Goal: Information Seeking & Learning: Learn about a topic

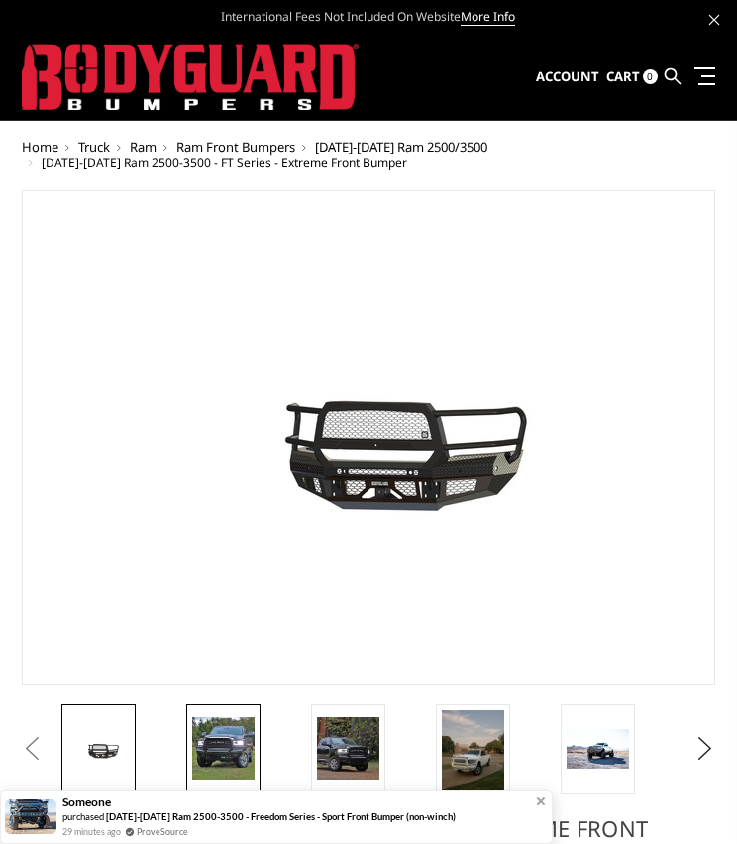
click at [200, 740] on img at bounding box center [223, 749] width 62 height 62
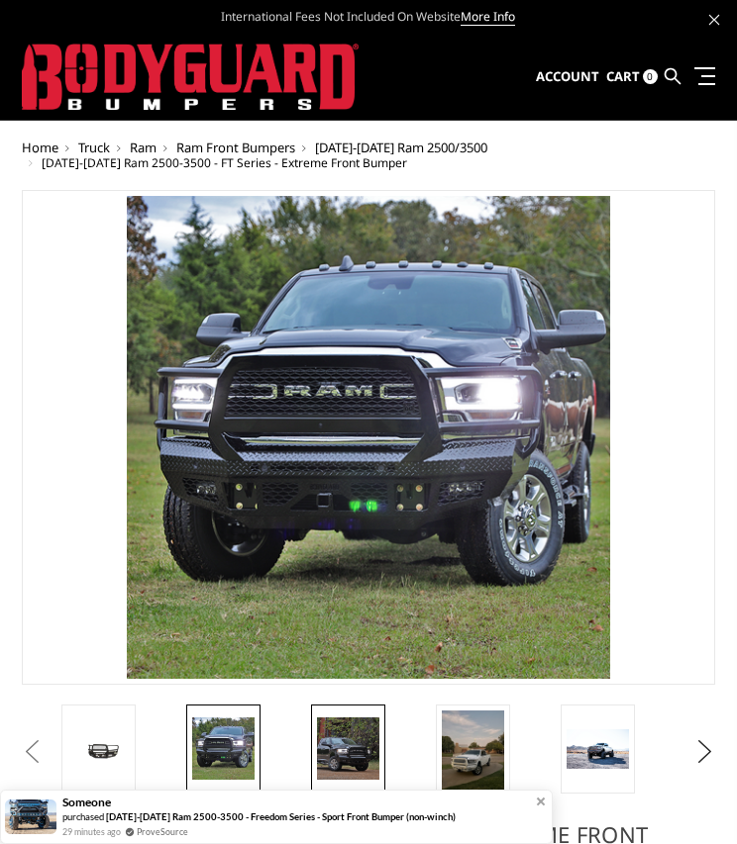
click at [341, 748] on img at bounding box center [348, 749] width 62 height 62
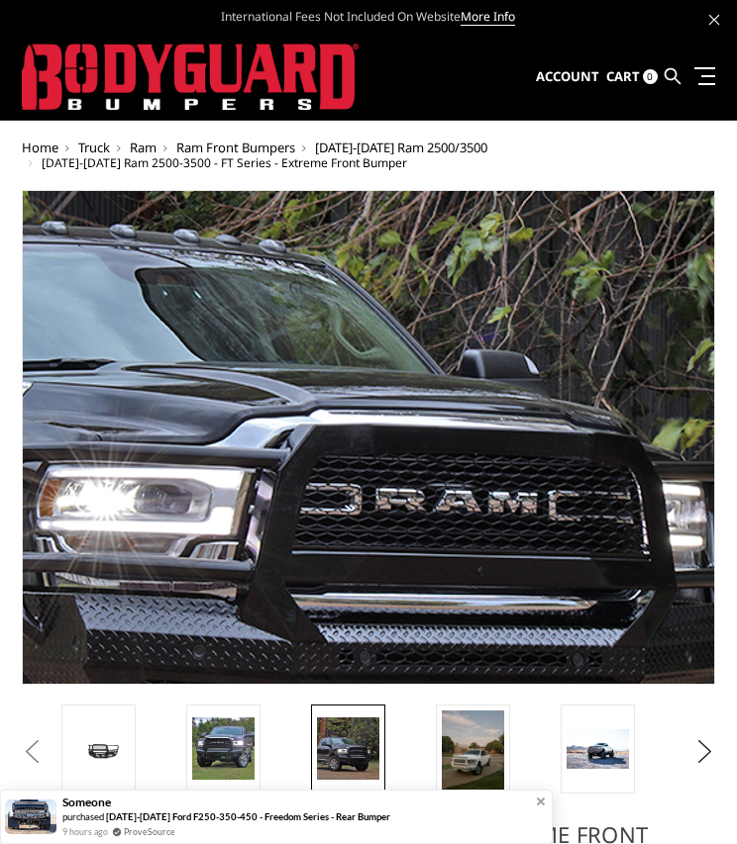
click at [492, 426] on img at bounding box center [266, 456] width 1267 height 1267
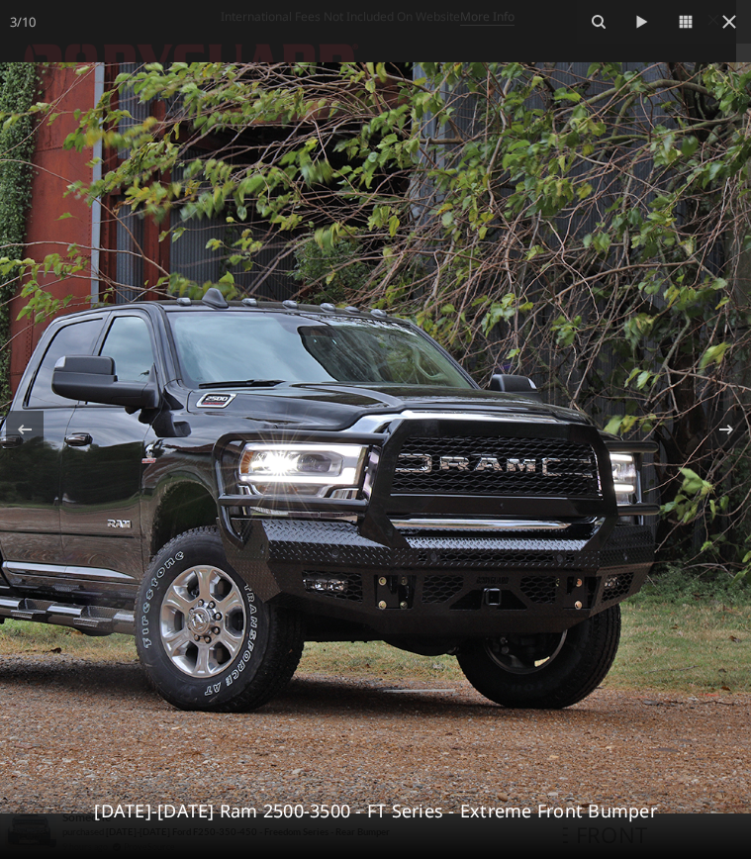
click at [420, 367] on img at bounding box center [375, 437] width 751 height 751
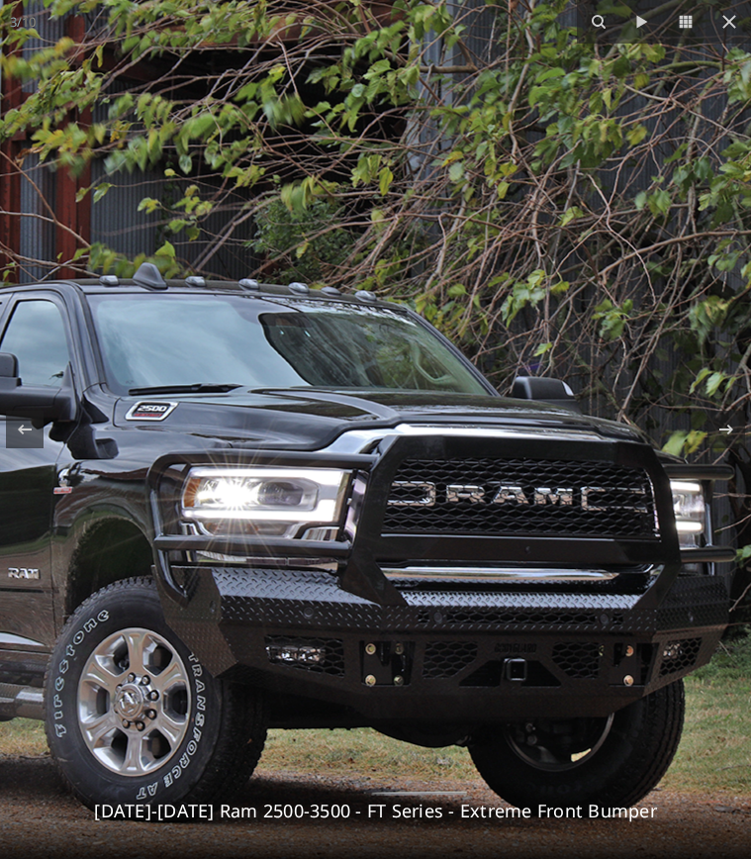
click at [420, 367] on img at bounding box center [361, 460] width 990 height 990
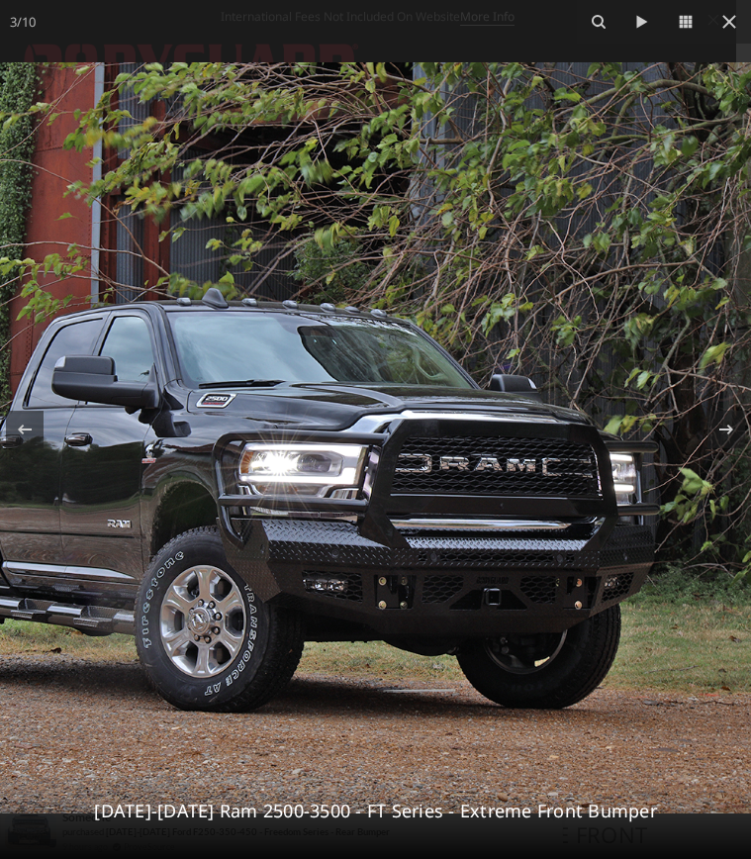
click at [420, 367] on img at bounding box center [375, 437] width 751 height 751
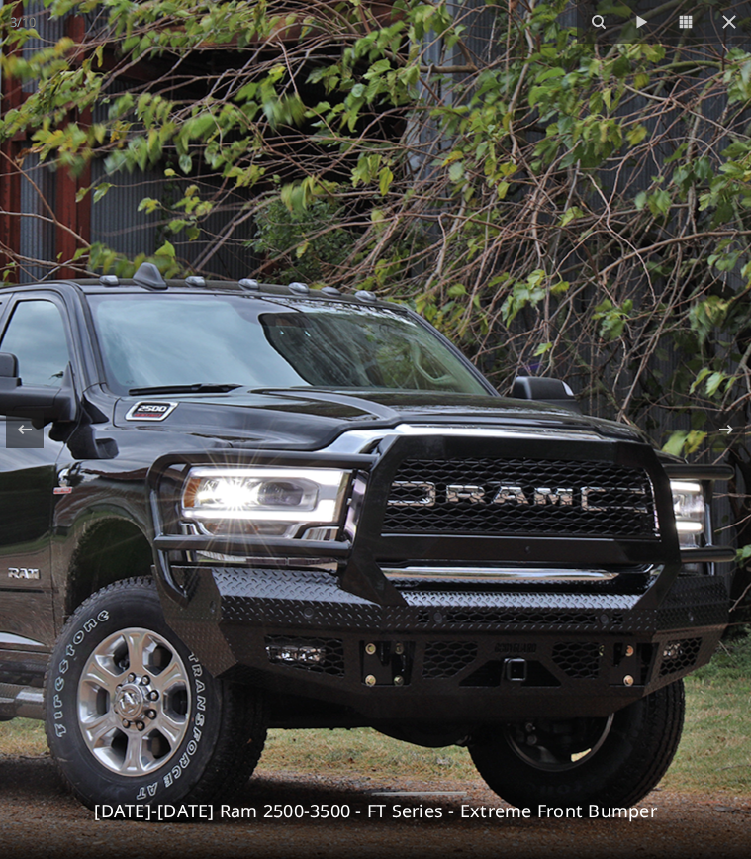
click at [420, 367] on img at bounding box center [361, 460] width 990 height 990
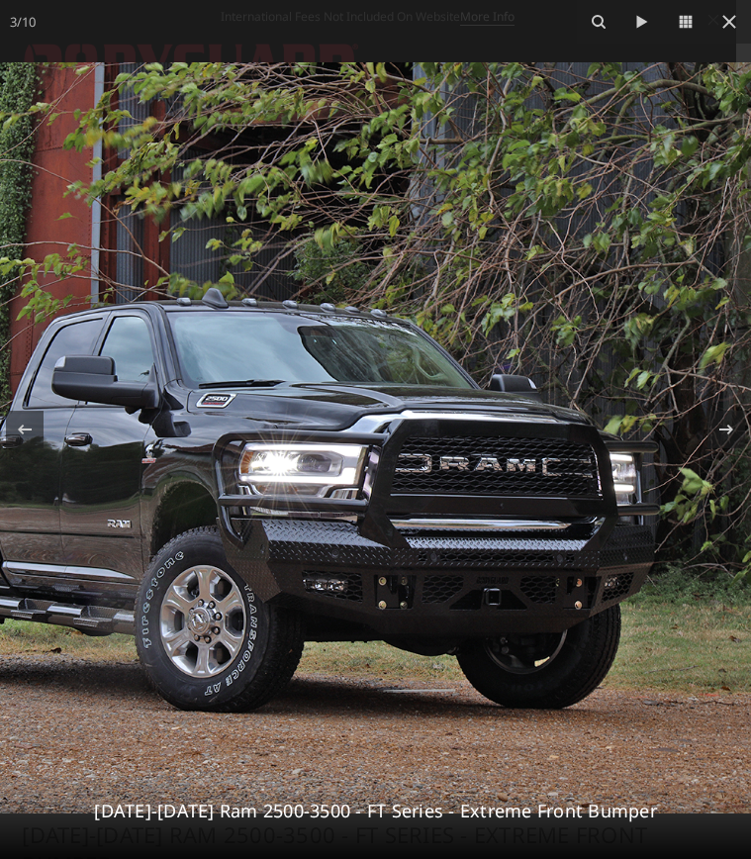
click at [420, 367] on img at bounding box center [375, 437] width 751 height 751
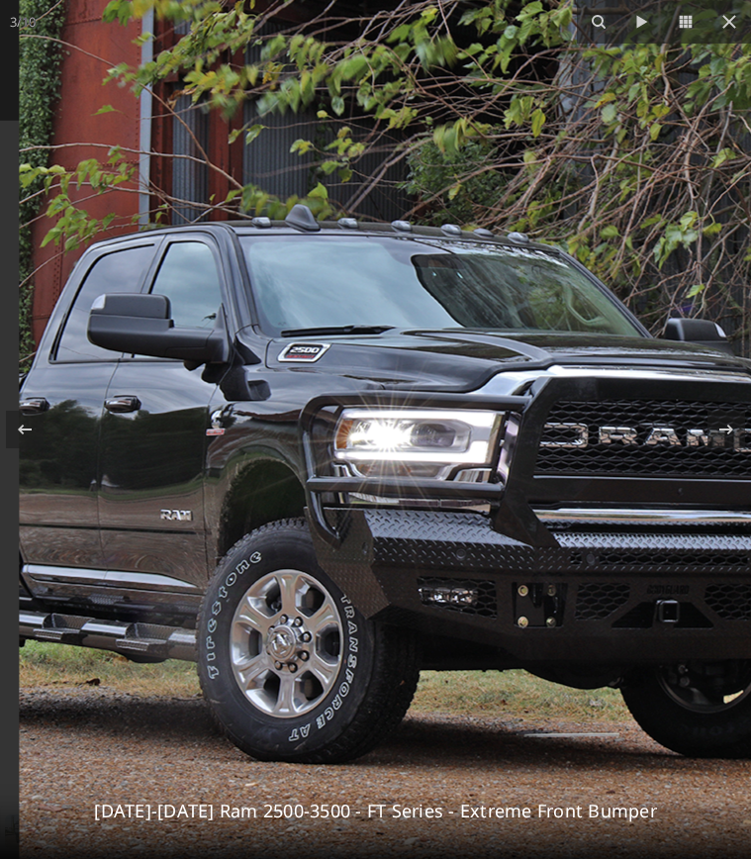
drag, startPoint x: 295, startPoint y: 432, endPoint x: 473, endPoint y: 373, distance: 187.5
click at [473, 373] on img at bounding box center [514, 402] width 990 height 990
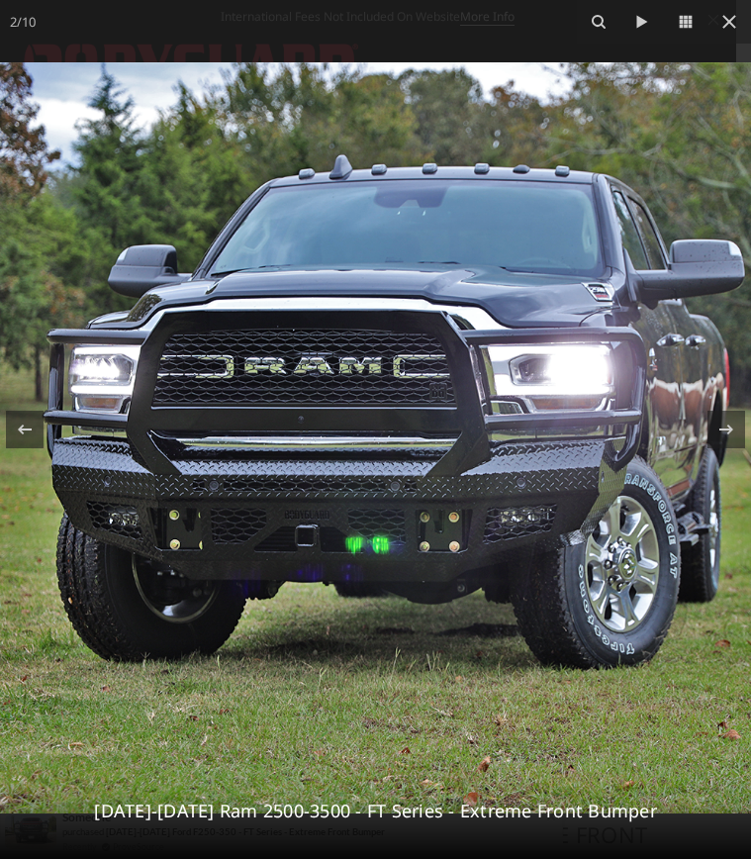
click at [286, 395] on img at bounding box center [375, 437] width 751 height 751
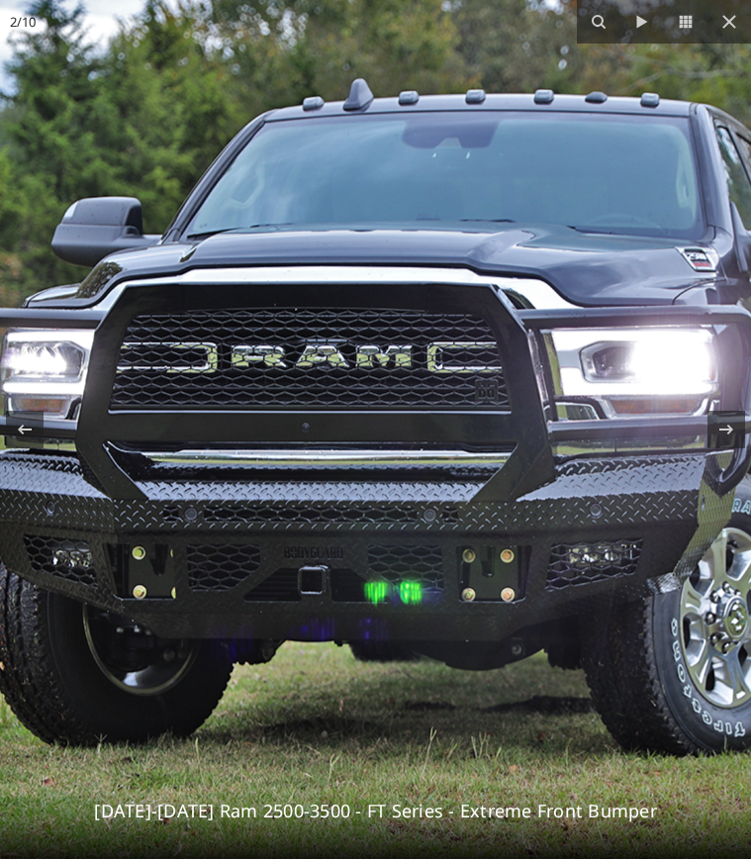
click at [512, 282] on img at bounding box center [404, 451] width 990 height 990
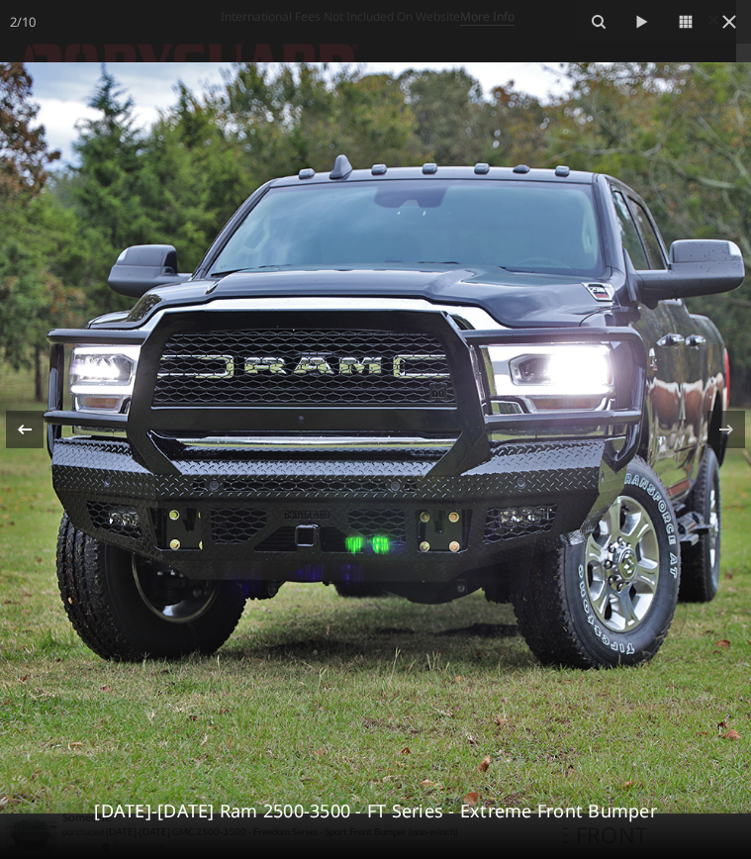
click at [27, 429] on icon at bounding box center [25, 430] width 24 height 24
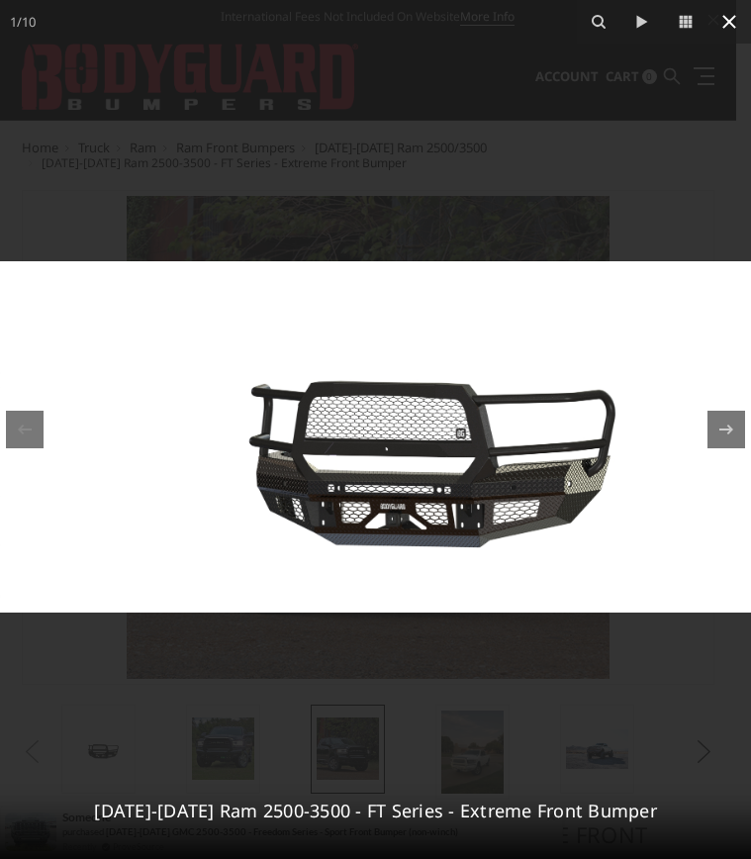
click at [725, 23] on icon at bounding box center [730, 22] width 24 height 24
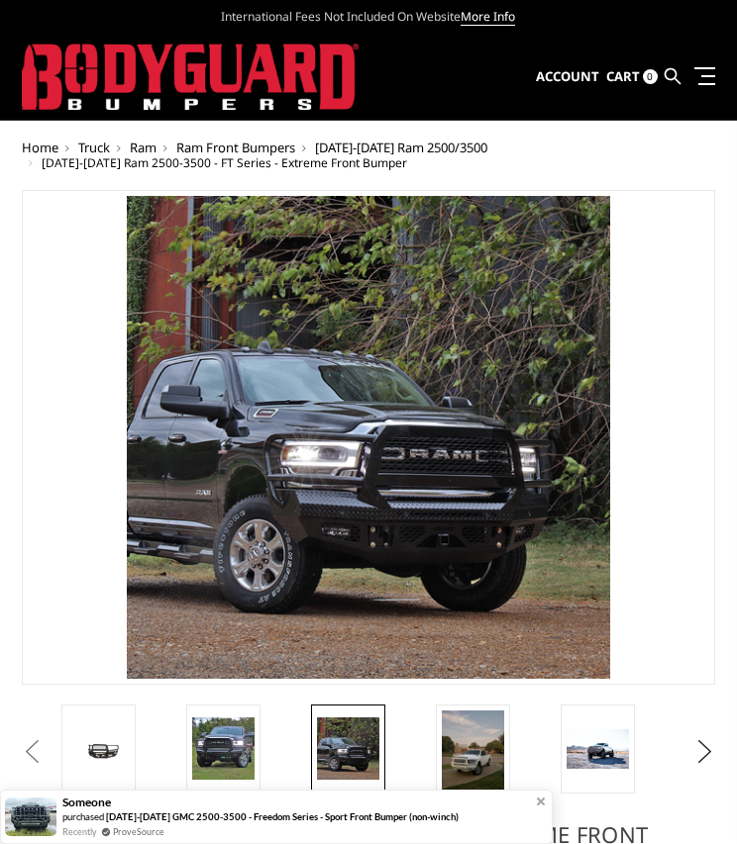
click at [717, 26] on link at bounding box center [714, 18] width 10 height 21
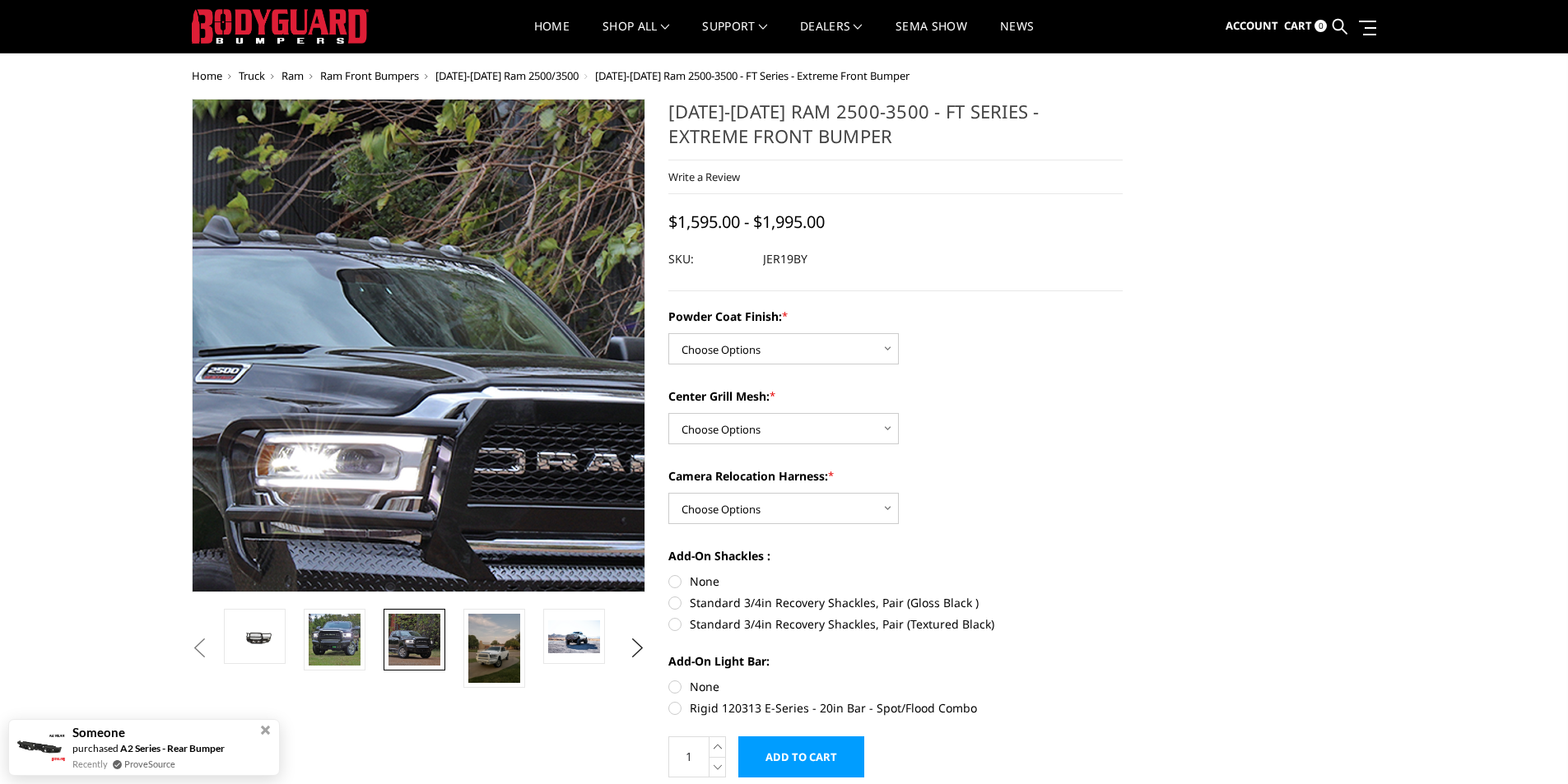
click at [398, 276] on img at bounding box center [446, 425] width 1053 height 1053
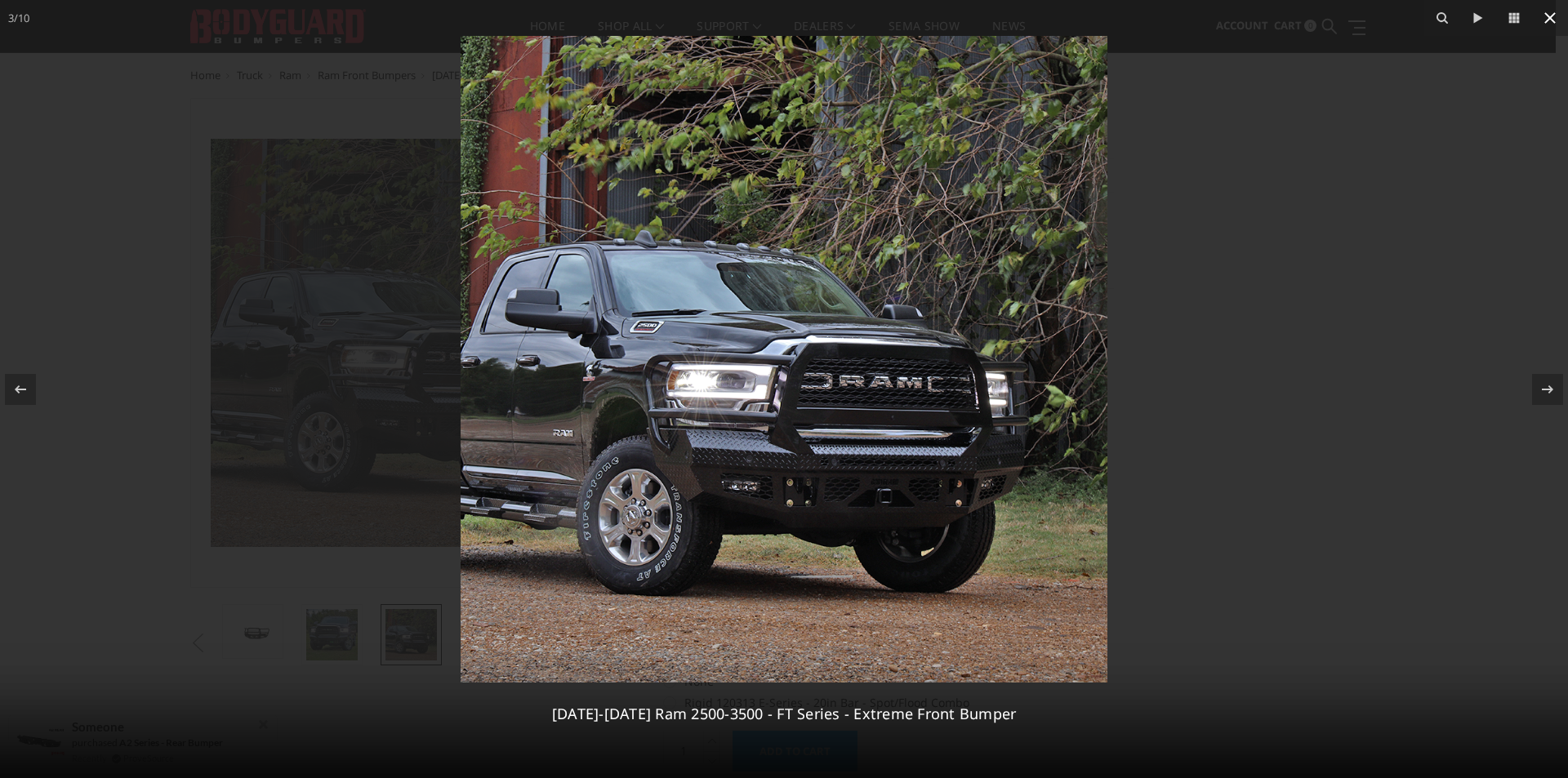
click at [607, 17] on icon at bounding box center [1550, 18] width 20 height 20
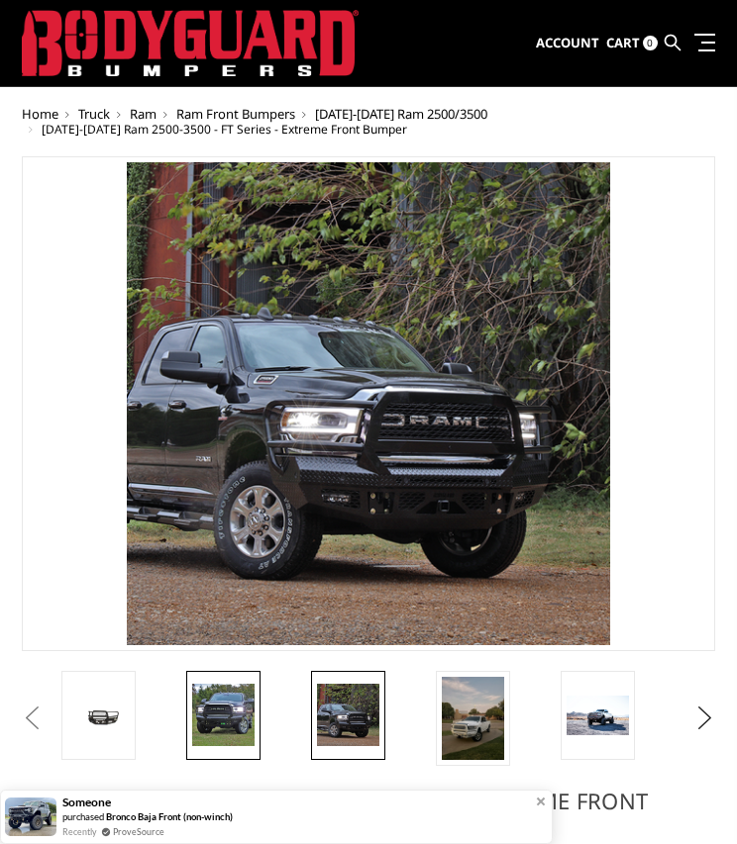
click at [227, 721] on img at bounding box center [223, 715] width 62 height 62
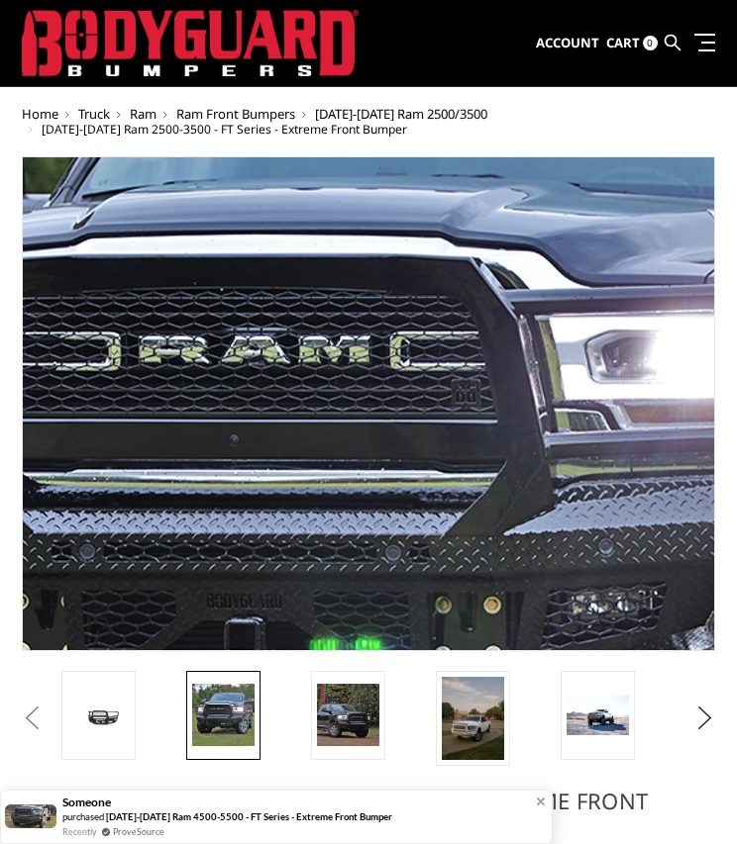
click at [380, 361] on img at bounding box center [359, 471] width 1267 height 1267
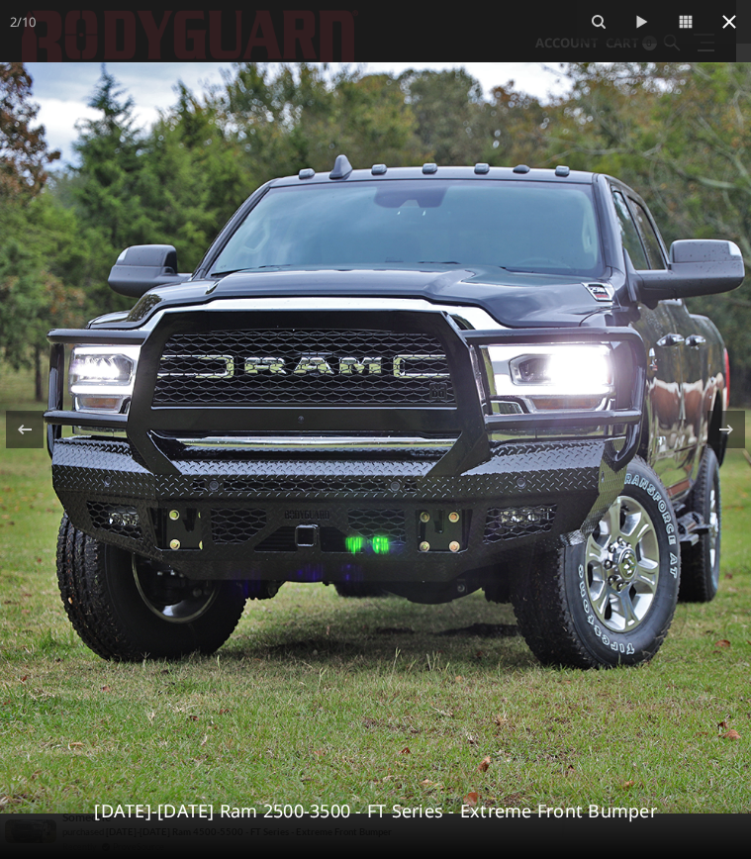
click at [732, 17] on icon at bounding box center [730, 22] width 24 height 24
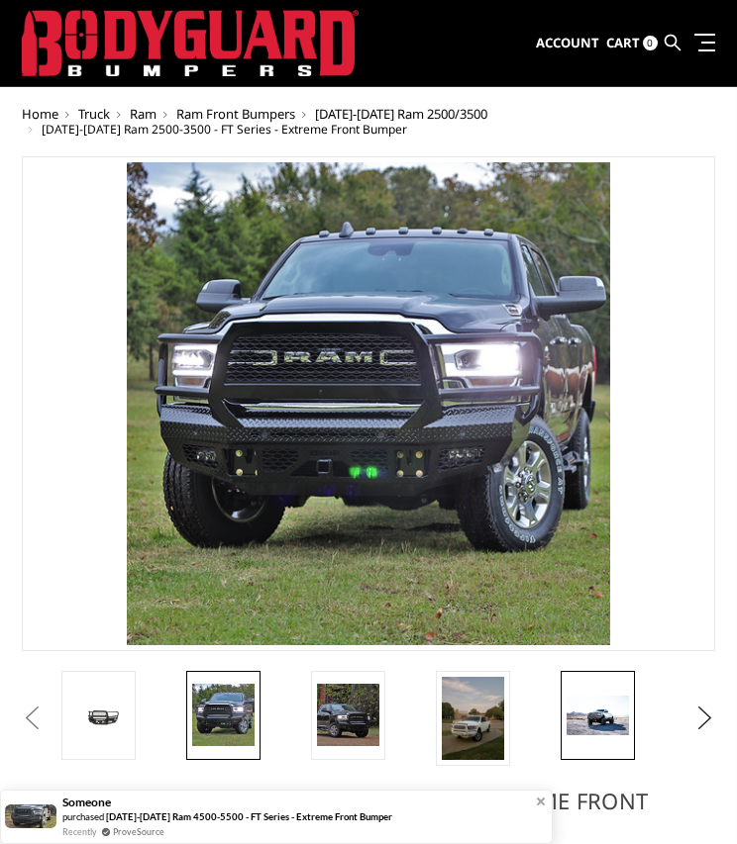
click at [600, 706] on img at bounding box center [597, 716] width 62 height 40
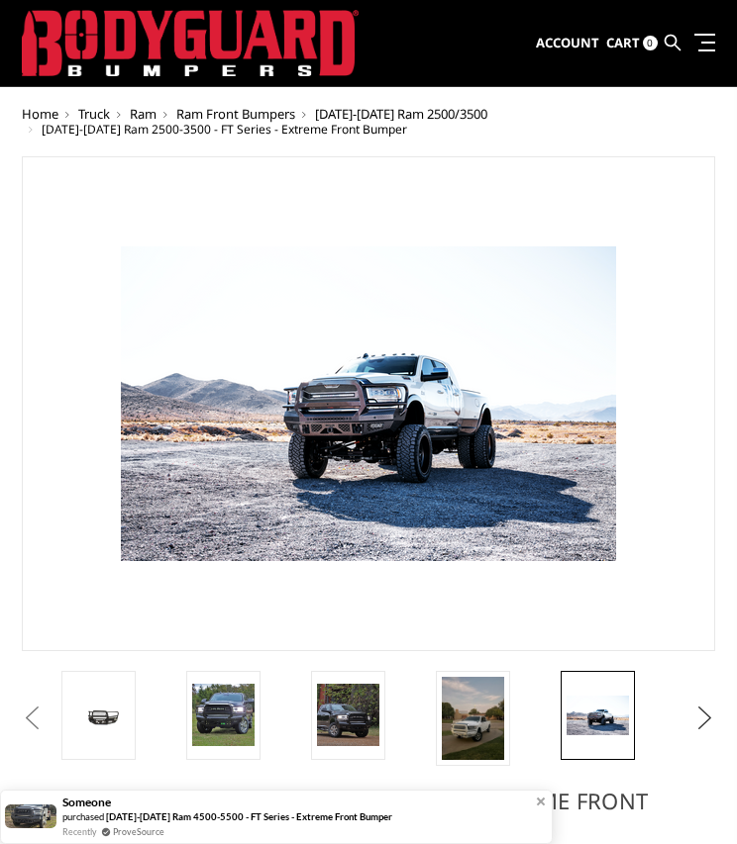
click at [703, 711] on button "Next" at bounding box center [705, 719] width 30 height 30
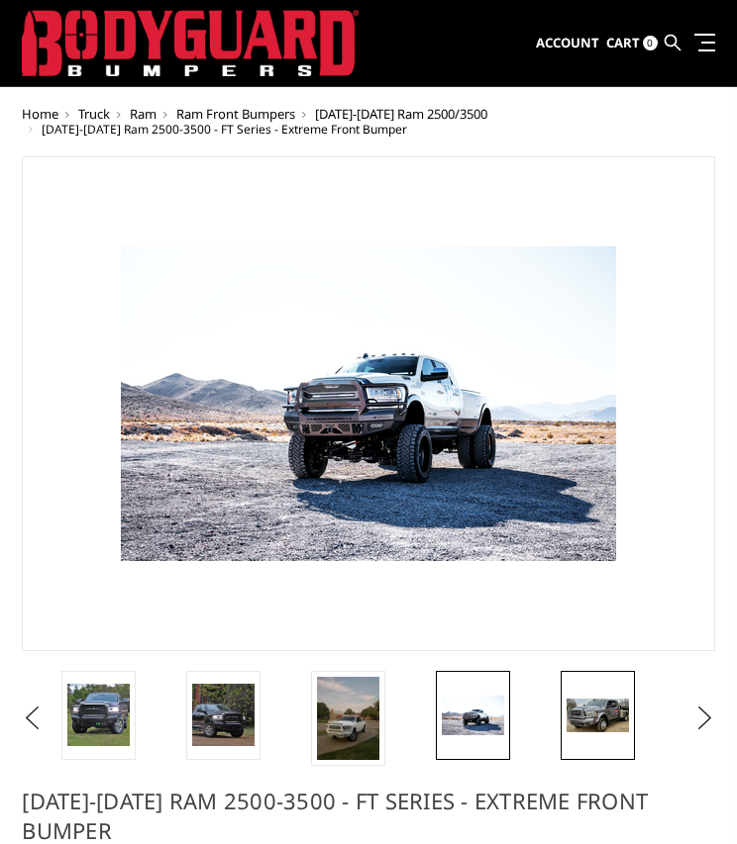
click at [591, 711] on img at bounding box center [597, 716] width 62 height 34
